Goal: Information Seeking & Learning: Compare options

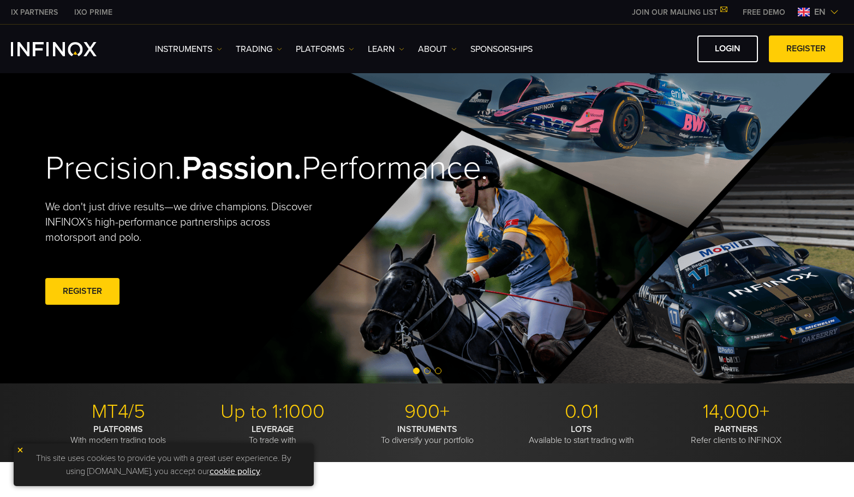
click at [816, 11] on span "en" at bounding box center [820, 11] width 20 height 13
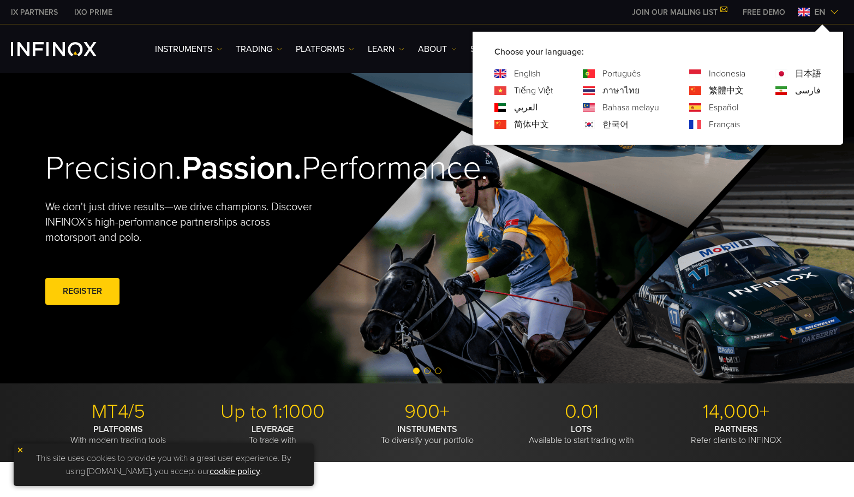
click at [607, 72] on link "Português" at bounding box center [622, 73] width 38 height 13
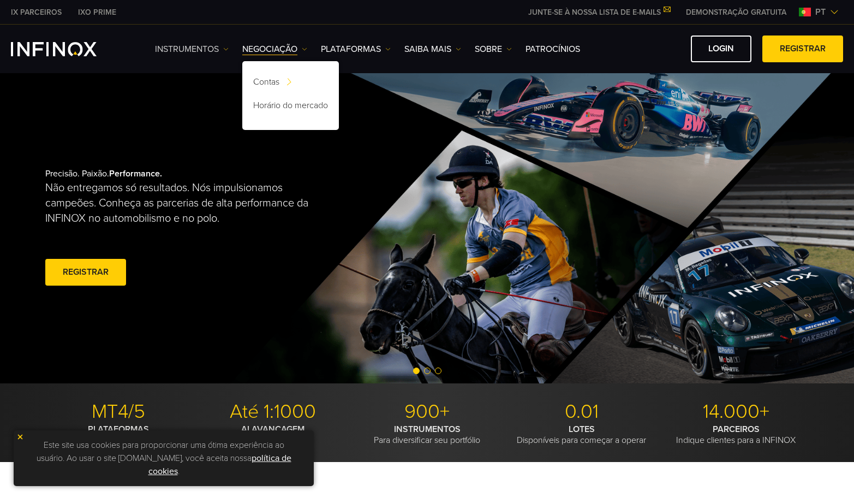
click at [228, 46] on link "Instrumentos" at bounding box center [192, 49] width 74 height 13
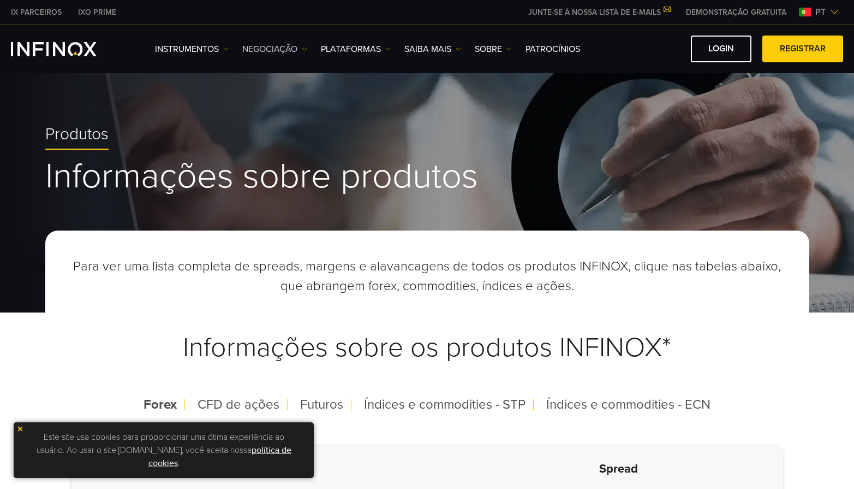
click at [301, 48] on link "NEGOCIAÇÃO" at bounding box center [274, 49] width 65 height 13
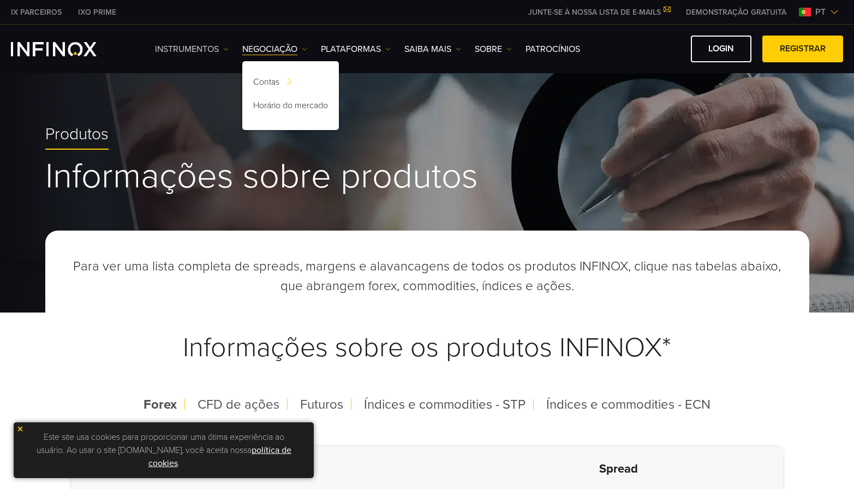
click at [229, 50] on img at bounding box center [225, 48] width 5 height 5
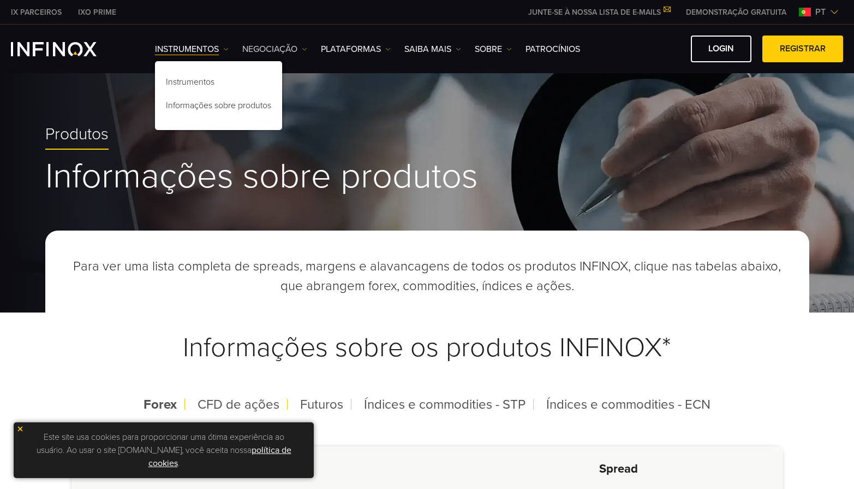
click at [305, 48] on img at bounding box center [304, 48] width 5 height 5
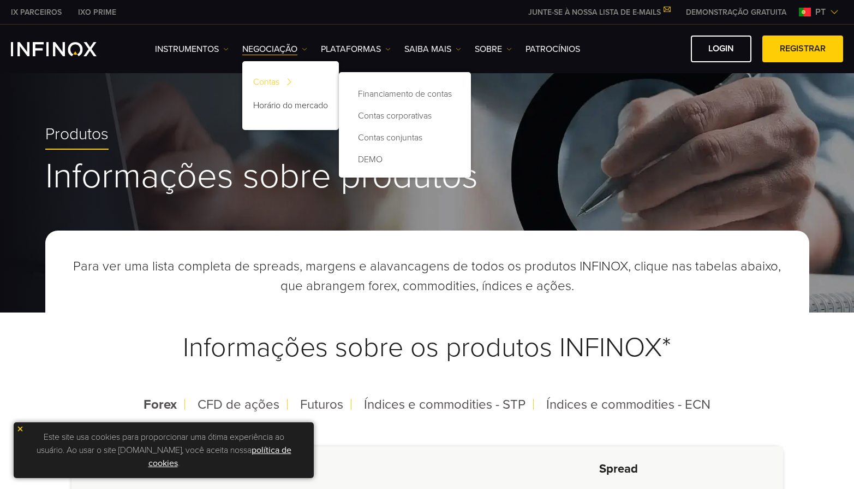
click at [277, 79] on link "Contas" at bounding box center [290, 83] width 97 height 23
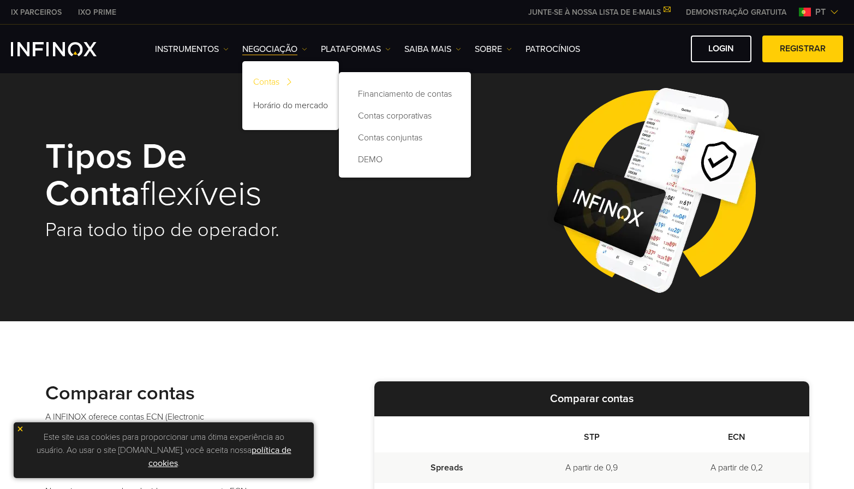
click at [280, 82] on link "Contas" at bounding box center [290, 83] width 97 height 23
click at [272, 84] on link "Contas" at bounding box center [290, 83] width 97 height 23
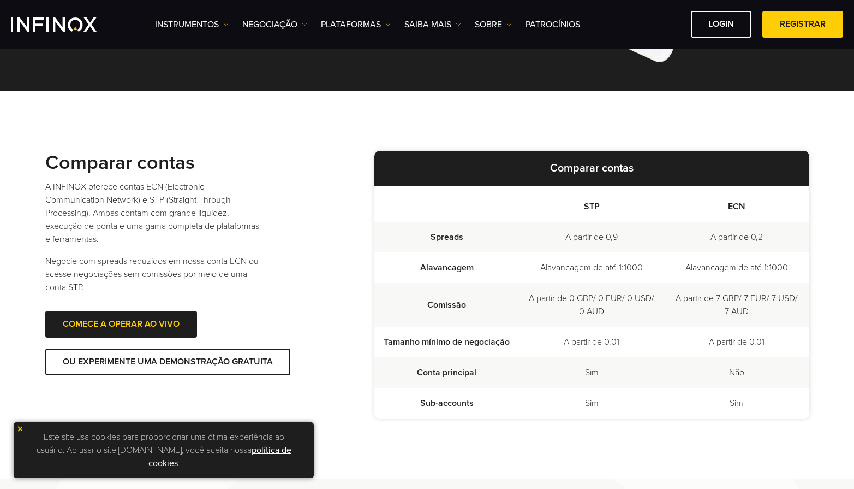
click at [18, 427] on img at bounding box center [20, 429] width 8 height 8
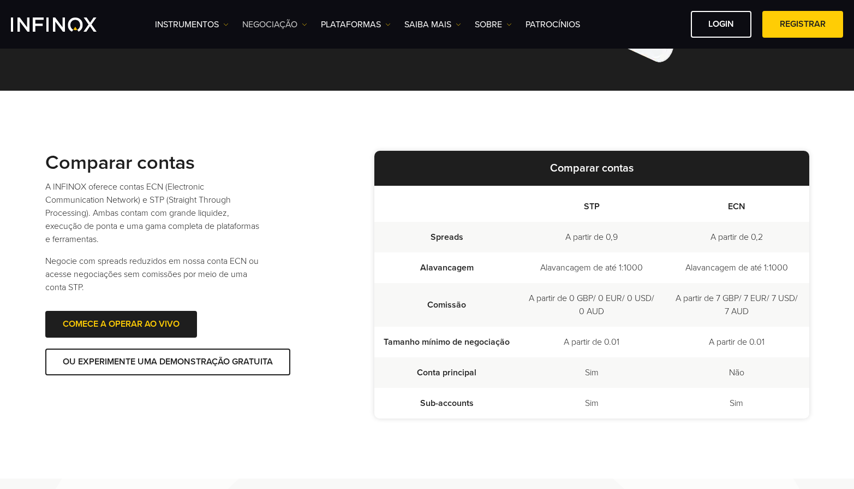
click at [304, 24] on img at bounding box center [304, 24] width 5 height 5
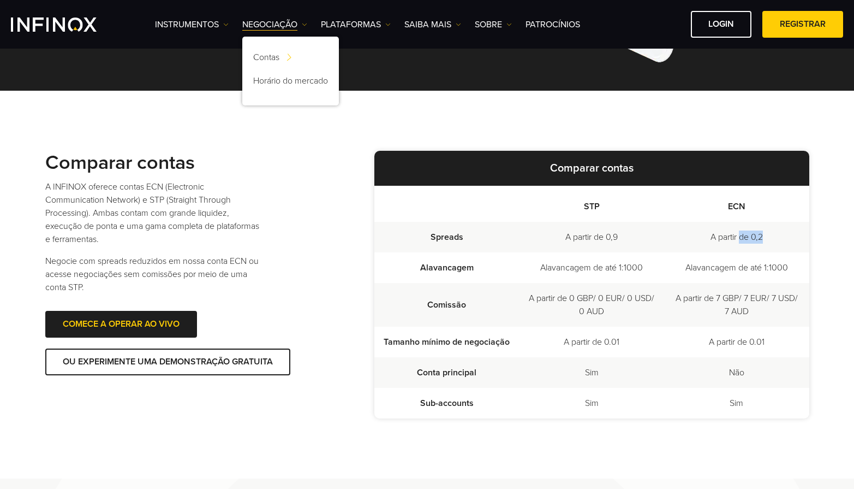
drag, startPoint x: 739, startPoint y: 237, endPoint x: 777, endPoint y: 237, distance: 38.2
click at [777, 237] on td "A partir de 0,2" at bounding box center [736, 237] width 145 height 31
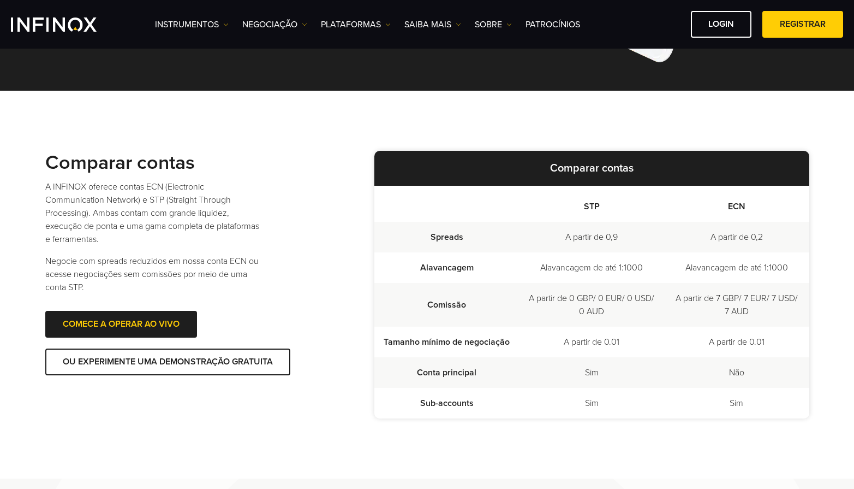
click at [603, 239] on td "A partir de 0,9" at bounding box center [591, 237] width 145 height 31
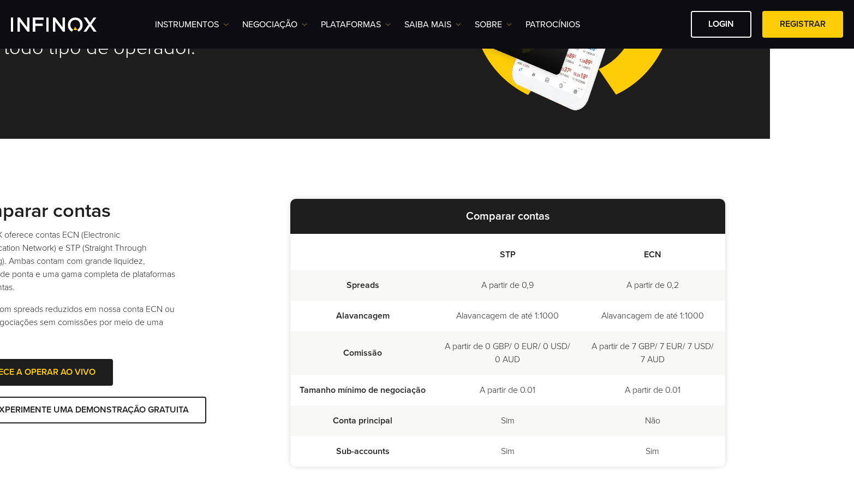
scroll to position [164, 0]
